Goal: Information Seeking & Learning: Find specific page/section

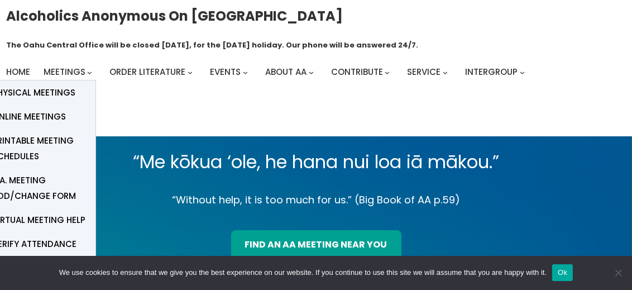
click at [67, 78] on span "Meetings" at bounding box center [65, 72] width 42 height 12
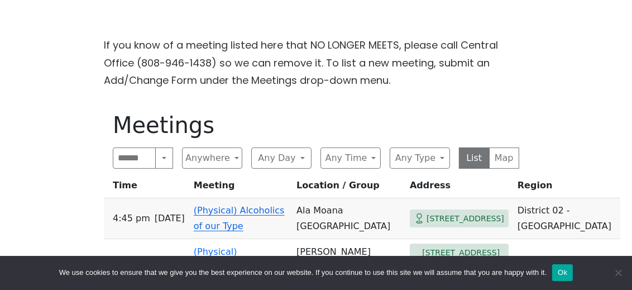
scroll to position [310, 0]
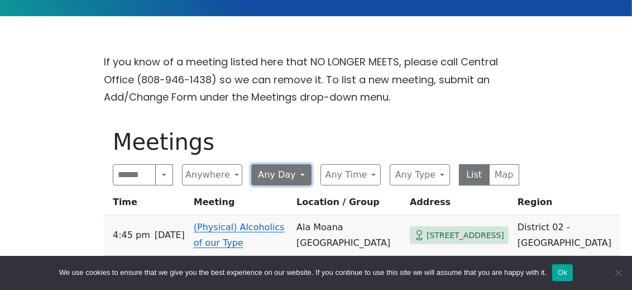
click at [299, 164] on button "Any Day" at bounding box center [281, 174] width 60 height 21
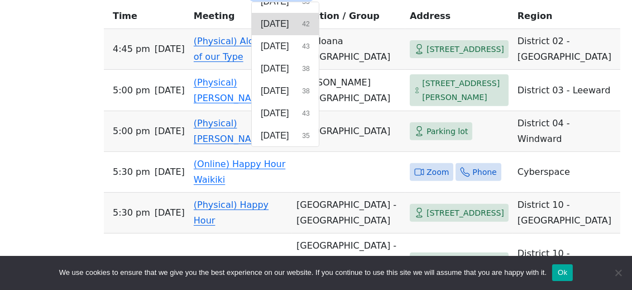
scroll to position [434, 0]
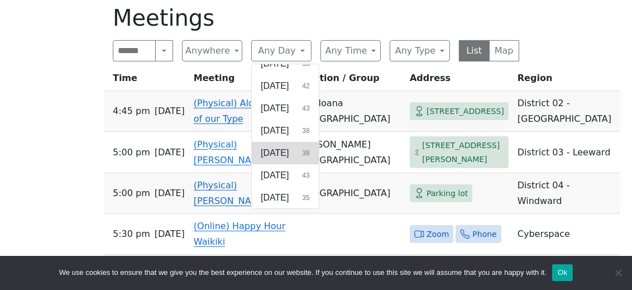
click at [302, 142] on button "[DATE] 38" at bounding box center [285, 153] width 67 height 22
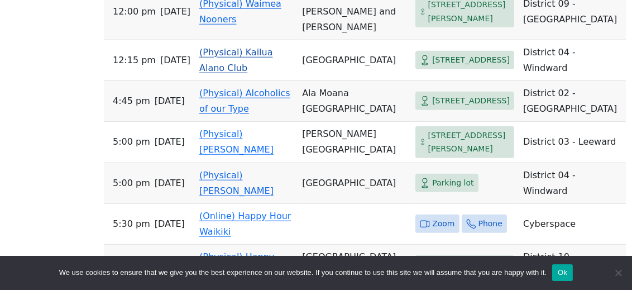
scroll to position [1241, 0]
